Goal: Information Seeking & Learning: Learn about a topic

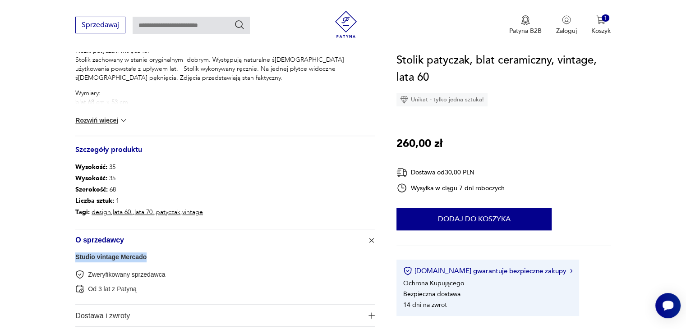
drag, startPoint x: 148, startPoint y: 259, endPoint x: 68, endPoint y: 258, distance: 79.8
click at [68, 258] on section "Opis produktu Stolik patyczak z blatem ceramicznym z lat 60. Blat wykończony pł…" at bounding box center [343, 46] width 686 height 606
copy link "Studio vintage Mercado"
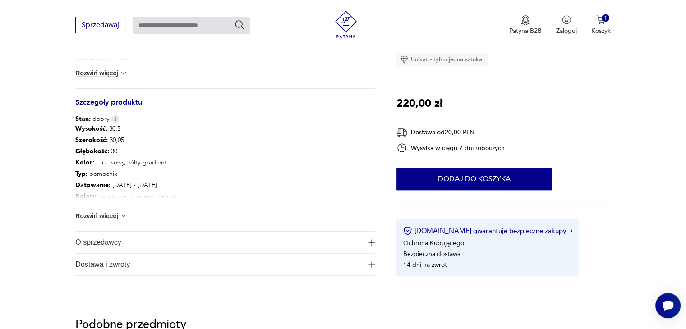
scroll to position [631, 0]
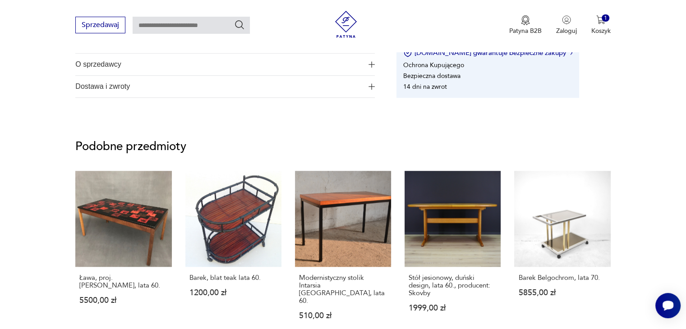
click at [137, 69] on span "O sprzedawcy" at bounding box center [218, 65] width 287 height 22
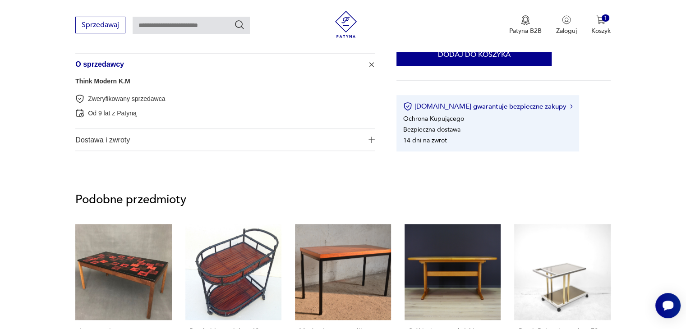
scroll to position [541, 0]
